Goal: Information Seeking & Learning: Compare options

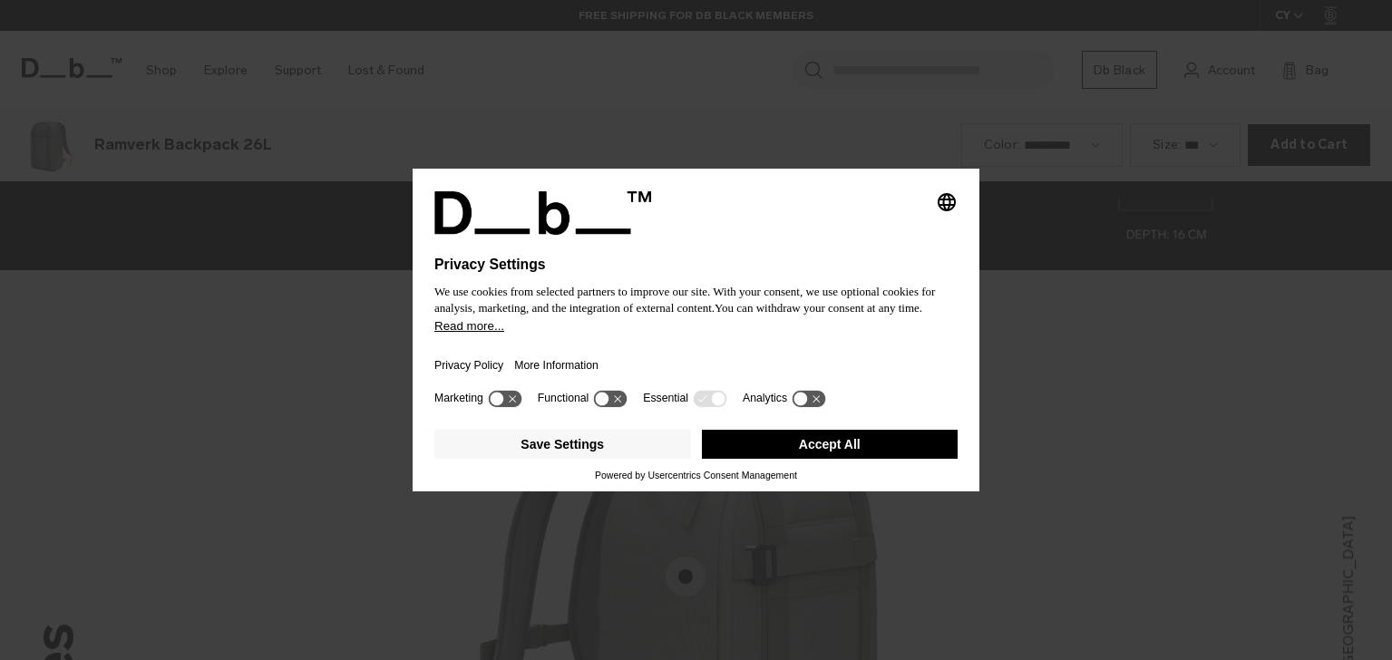
scroll to position [1980, 0]
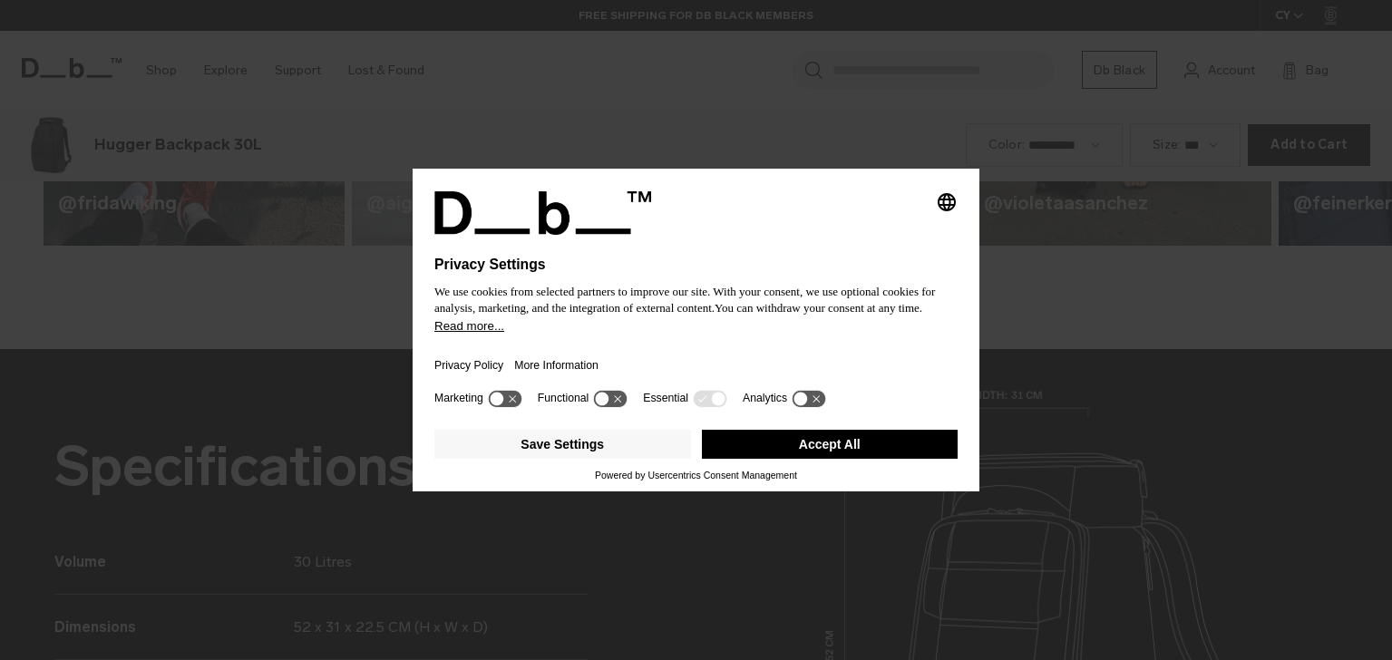
scroll to position [1980, 0]
